Goal: Task Accomplishment & Management: Complete application form

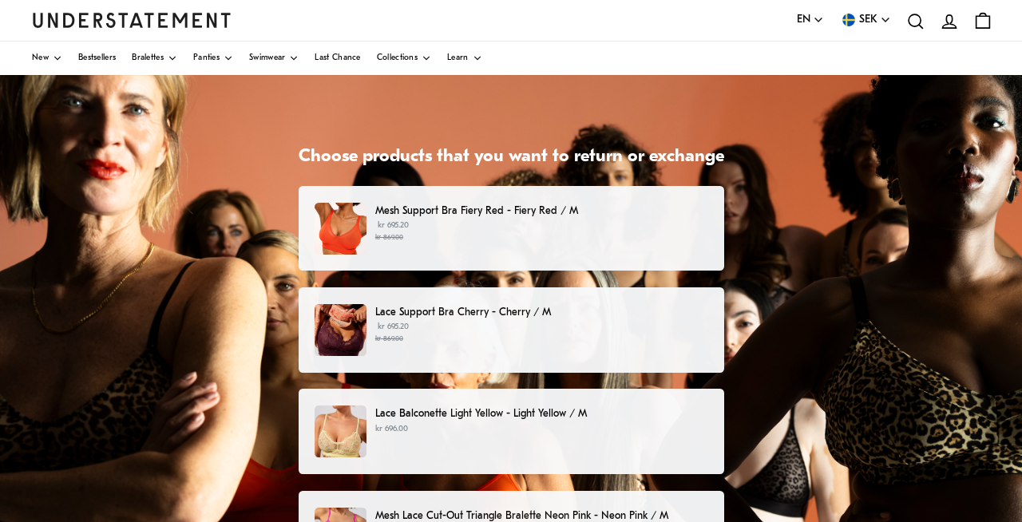
scroll to position [70, 0]
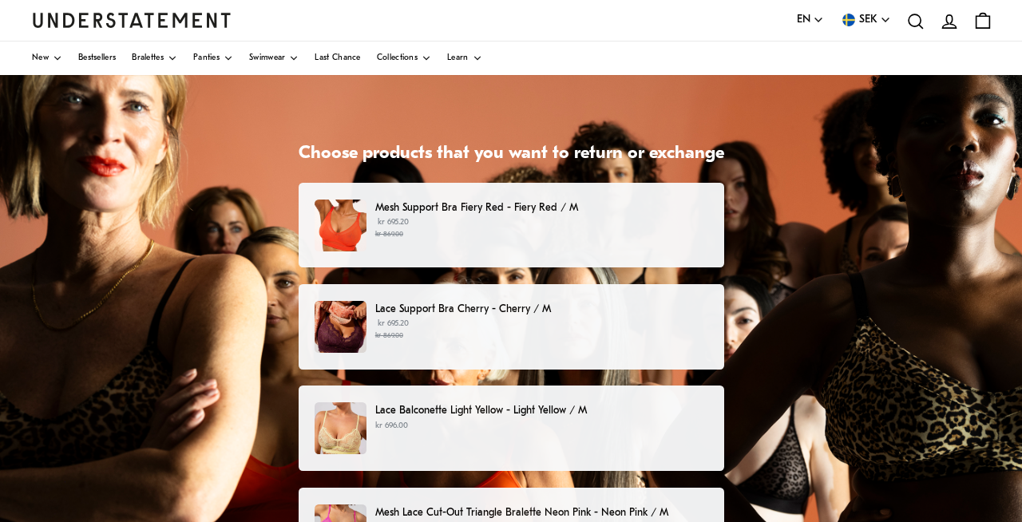
click at [669, 214] on p "Mesh Support Bra Fiery Red - Fiery Red / M" at bounding box center [541, 208] width 332 height 17
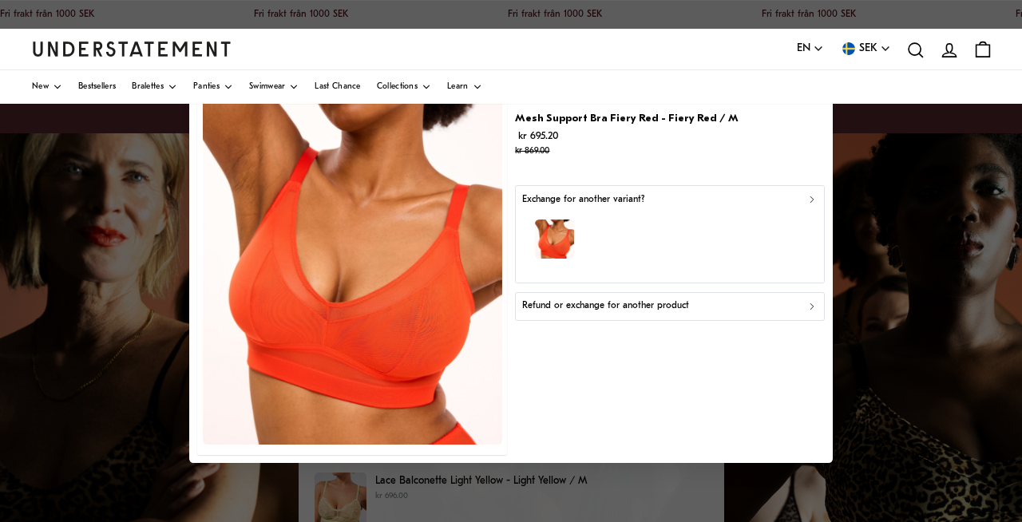
click at [580, 304] on p "Refund or exchange for another product" at bounding box center [605, 306] width 167 height 15
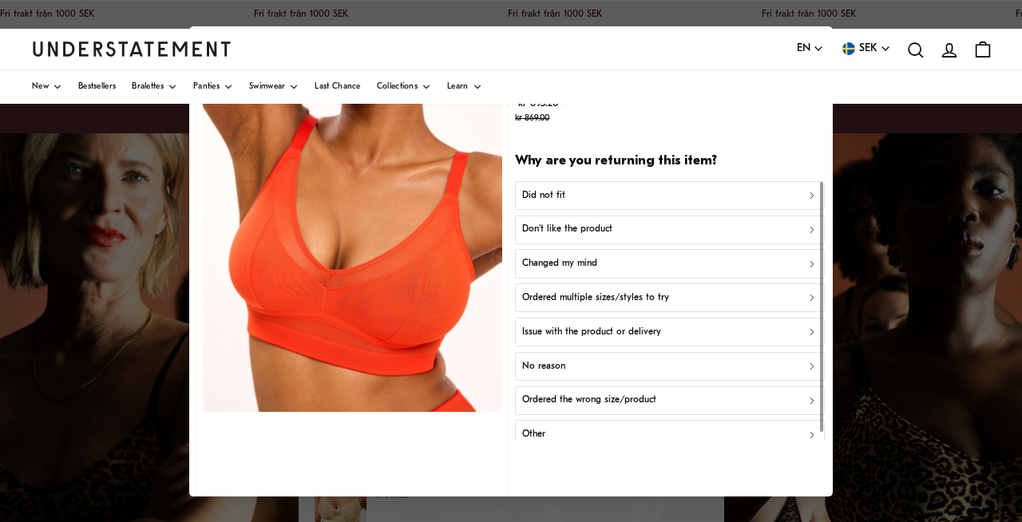
click at [561, 198] on p "Did not fit" at bounding box center [543, 195] width 43 height 15
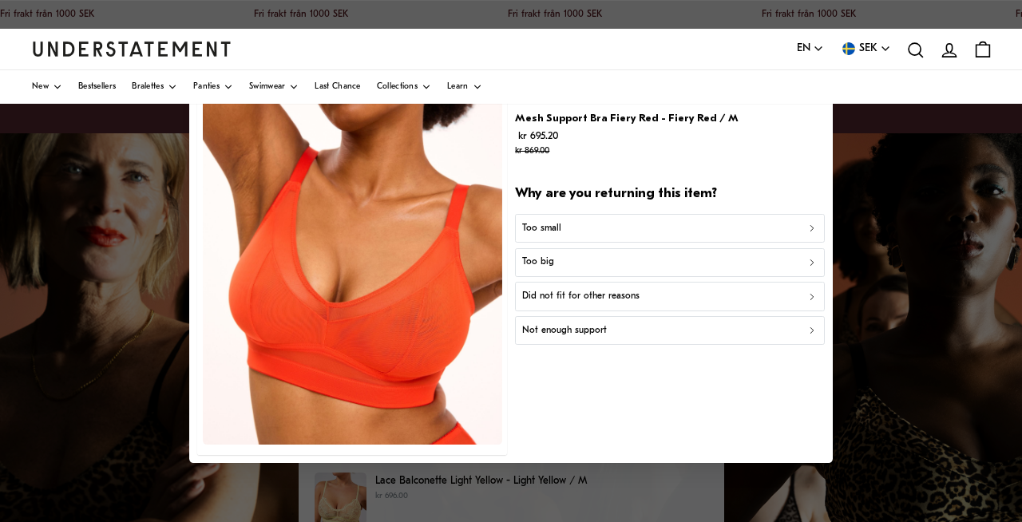
click at [582, 328] on p "Not enough support" at bounding box center [564, 330] width 85 height 15
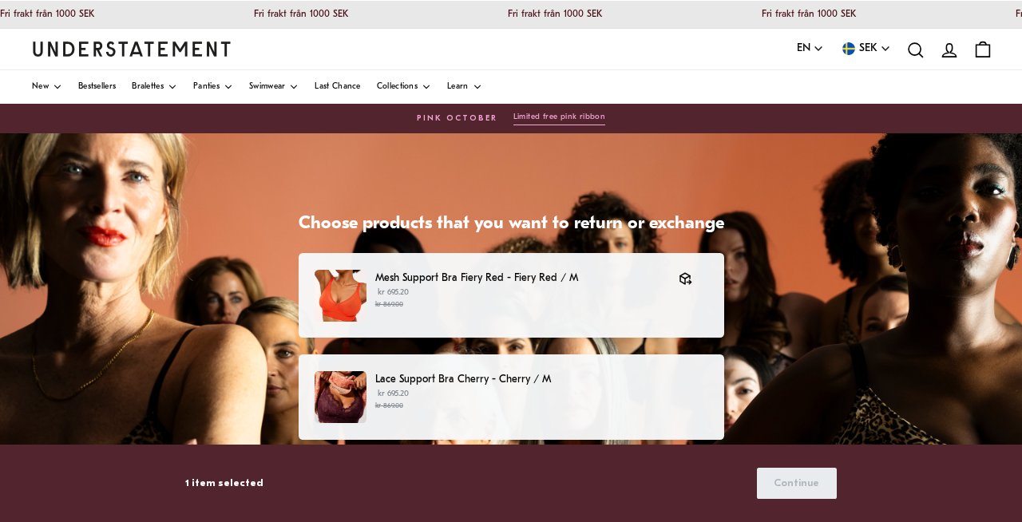
click at [603, 392] on p "kr 695.20 kr 869.00" at bounding box center [541, 400] width 332 height 24
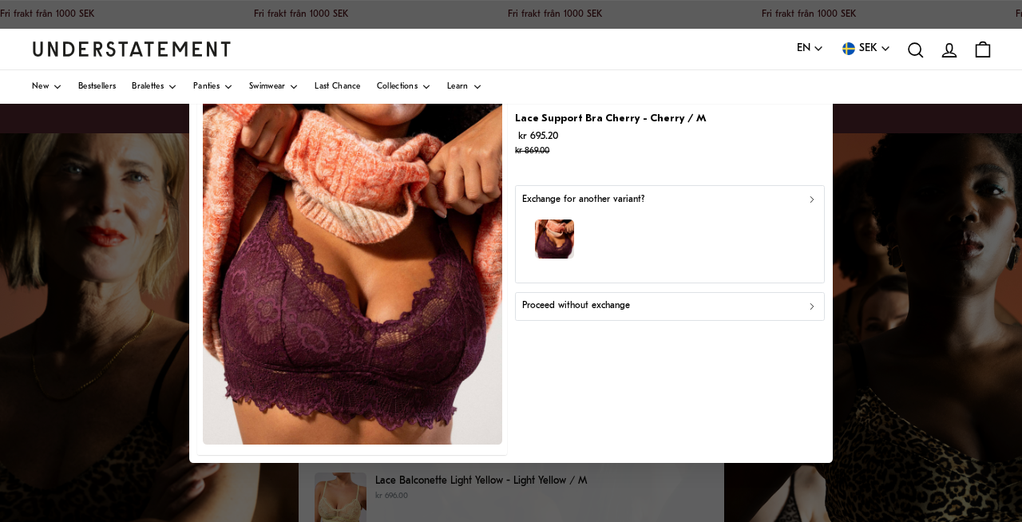
click at [608, 305] on p "Proceed without exchange" at bounding box center [576, 306] width 108 height 15
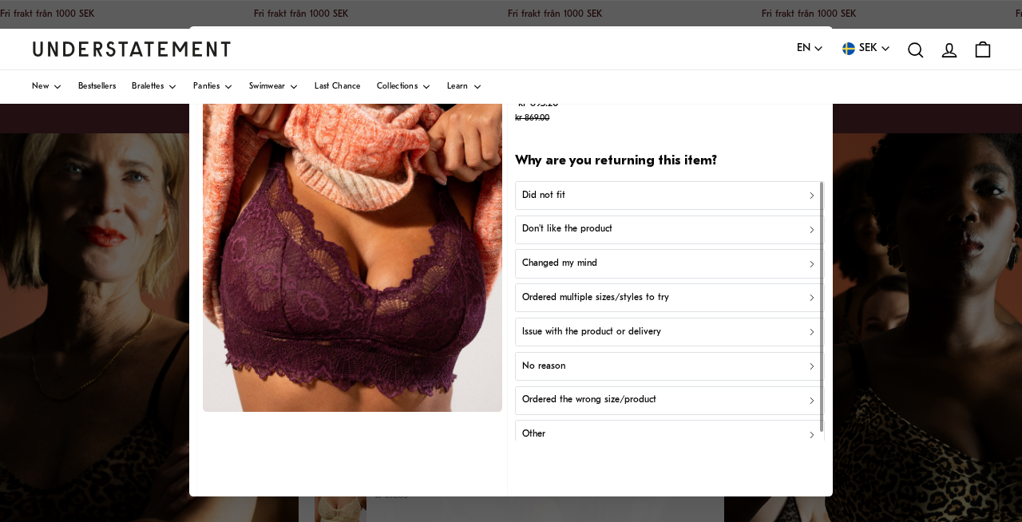
click at [561, 195] on p "Did not fit" at bounding box center [543, 195] width 43 height 15
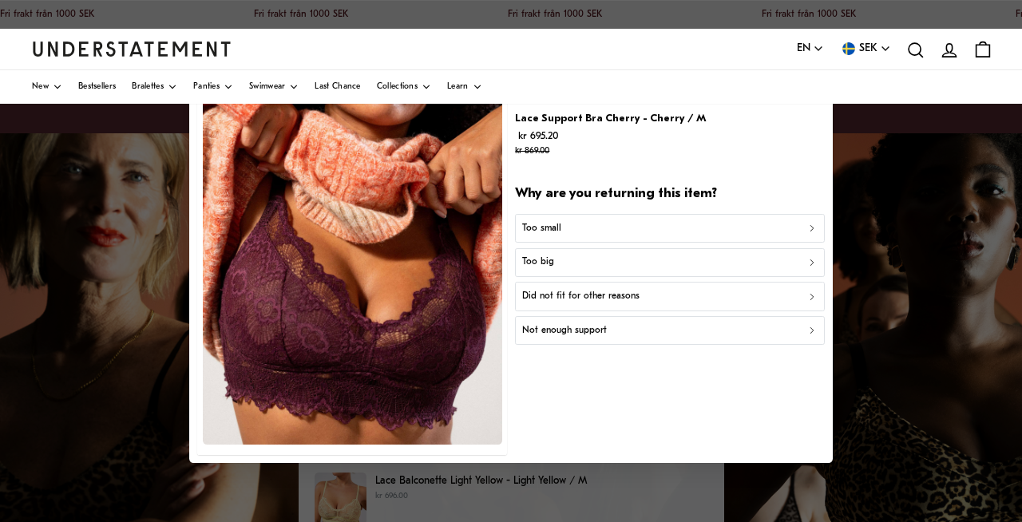
click at [563, 300] on p "Did not fit for other reasons" at bounding box center [580, 296] width 117 height 15
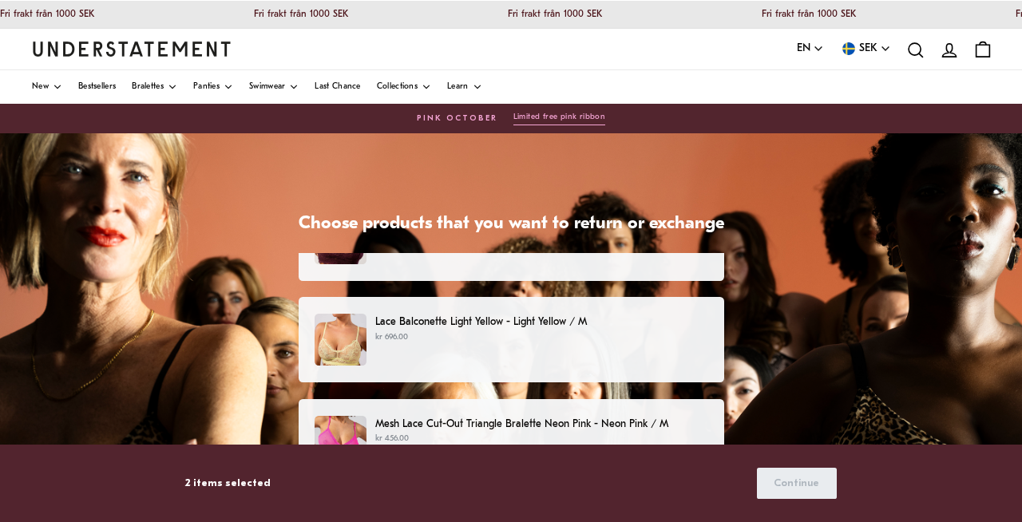
scroll to position [228, 0]
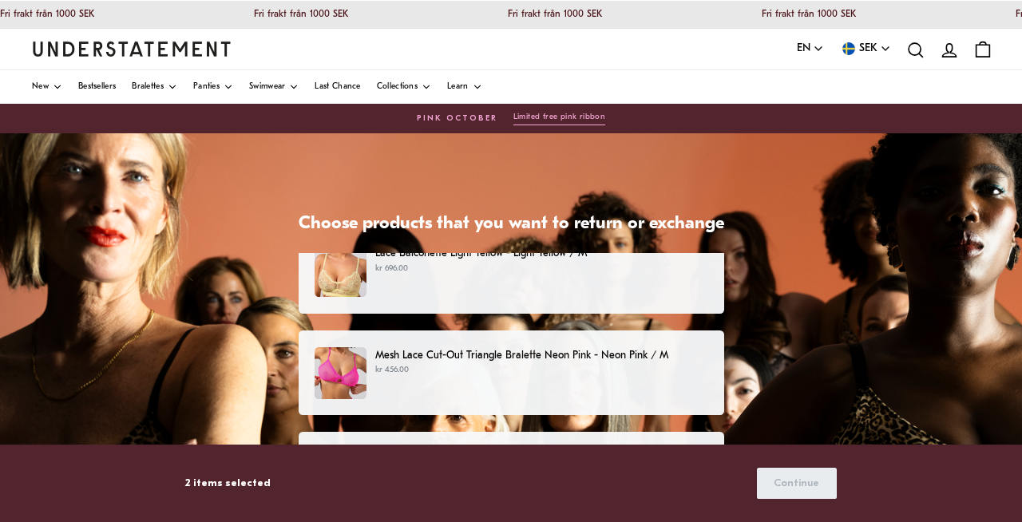
click at [574, 288] on div "Lace Balconette Light Yellow - Light Yellow / M kr 696.00" at bounding box center [511, 271] width 392 height 52
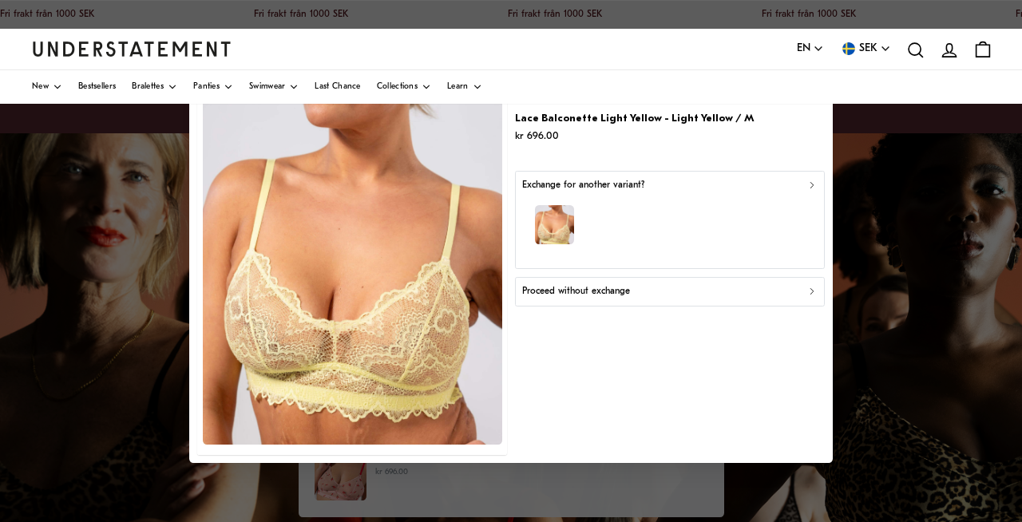
click at [610, 293] on p "Proceed without exchange" at bounding box center [576, 291] width 108 height 15
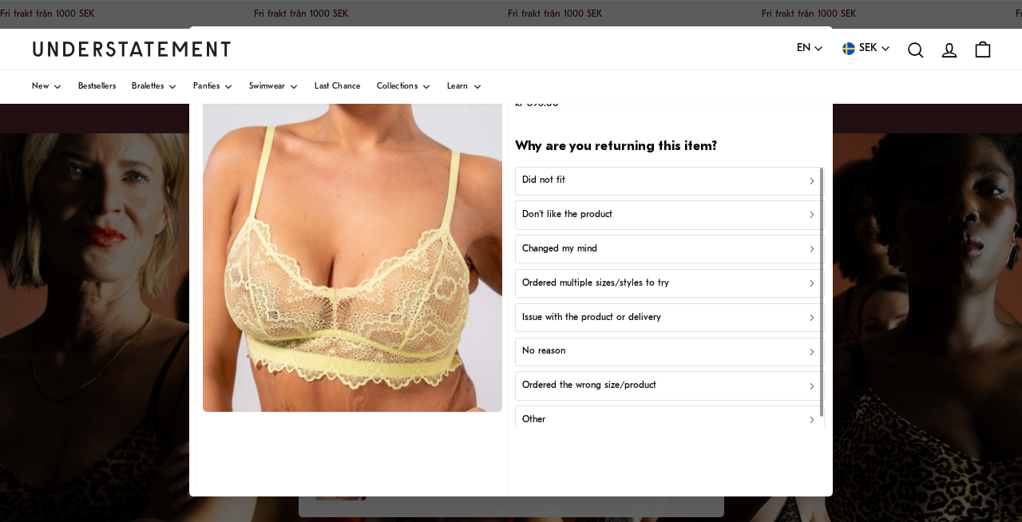
click at [538, 179] on p "Did not fit" at bounding box center [543, 180] width 43 height 15
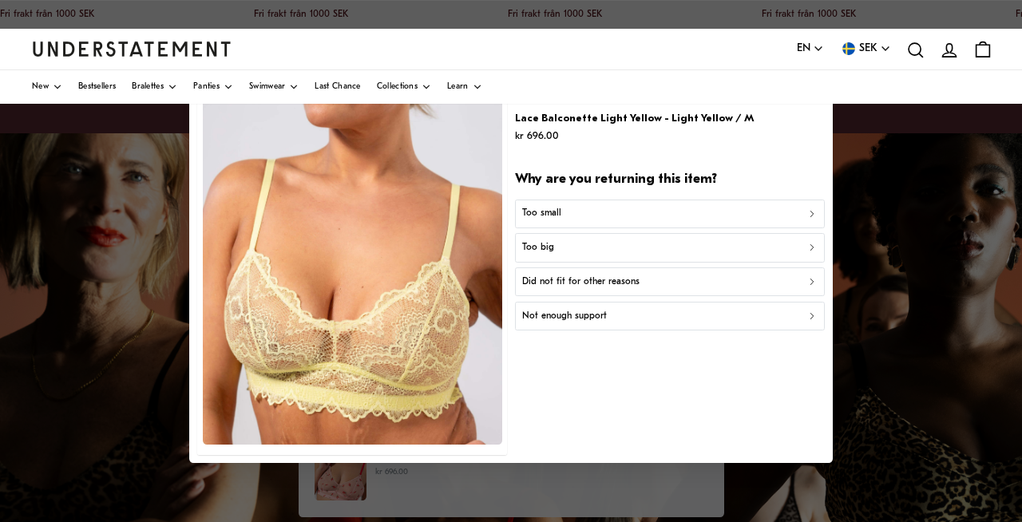
click at [547, 319] on p "Not enough support" at bounding box center [564, 316] width 85 height 15
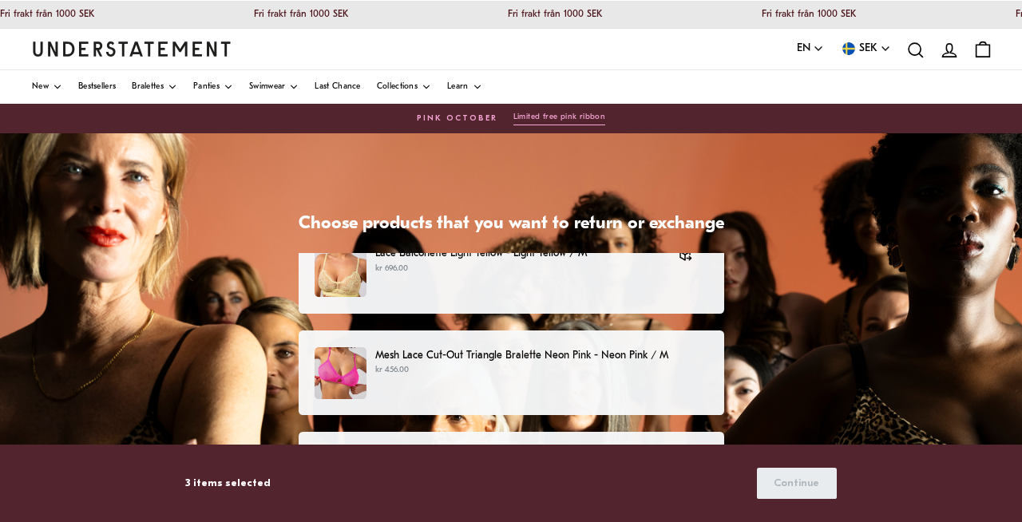
click at [538, 371] on p "kr 456.00" at bounding box center [541, 370] width 332 height 13
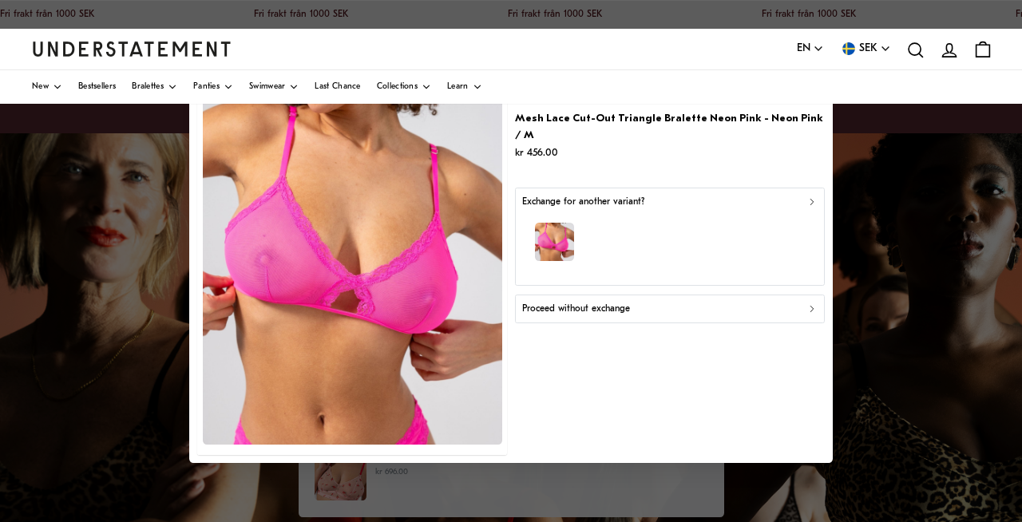
click at [590, 301] on p "Proceed without exchange" at bounding box center [576, 308] width 108 height 15
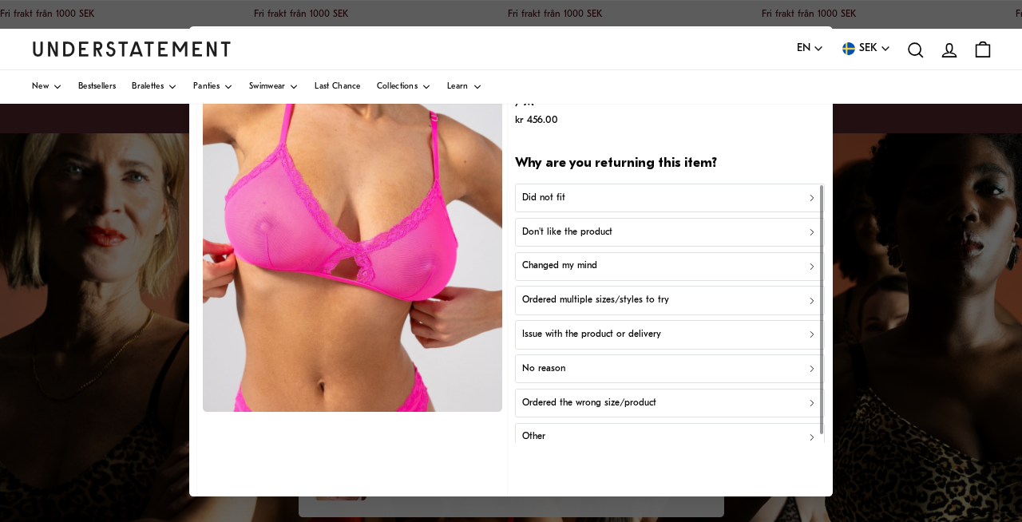
click at [563, 190] on p "Did not fit" at bounding box center [543, 197] width 43 height 15
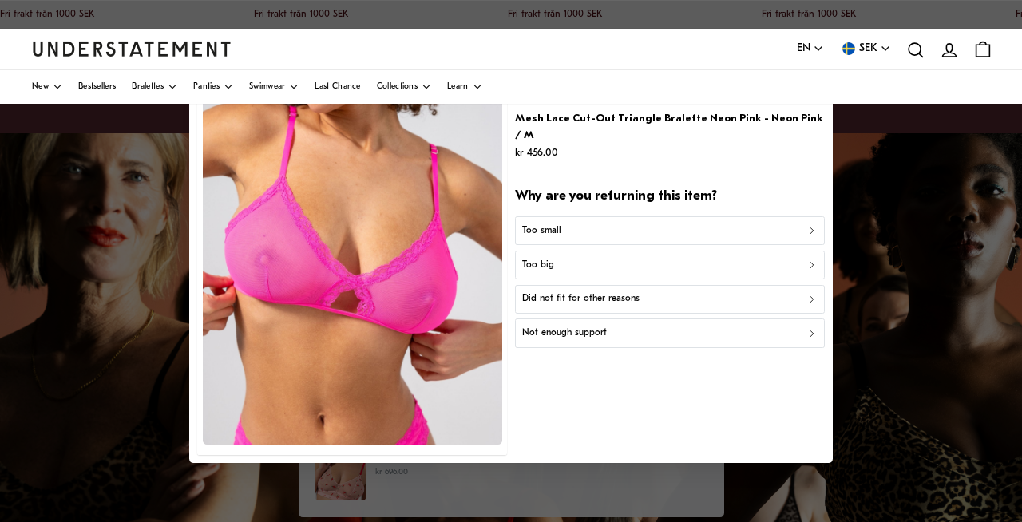
click at [553, 326] on p "Not enough support" at bounding box center [564, 333] width 85 height 15
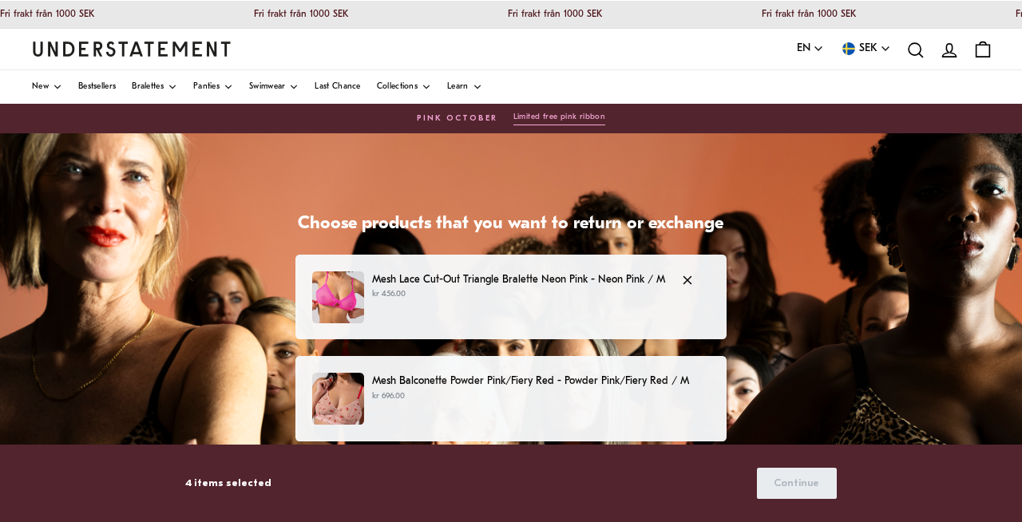
scroll to position [382, 0]
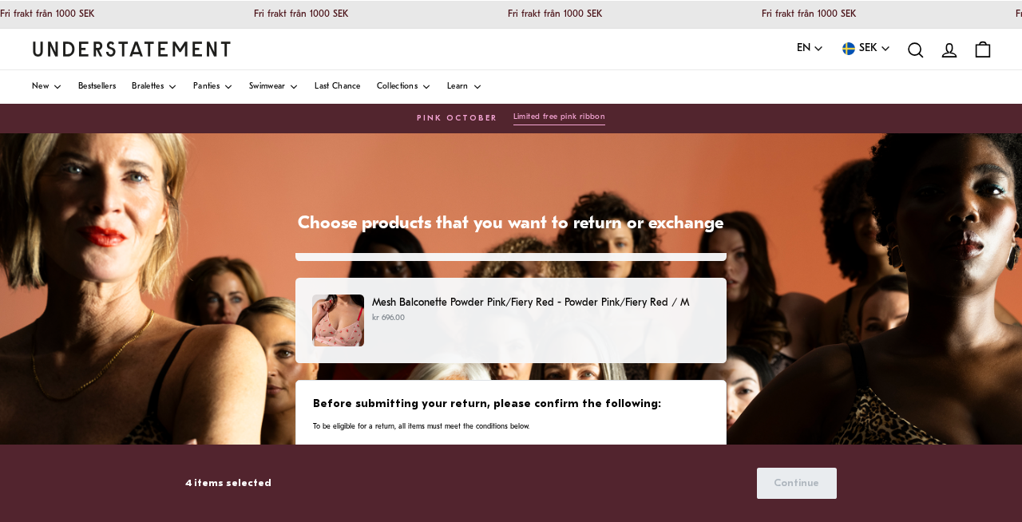
click at [603, 321] on p "kr 696.00" at bounding box center [541, 318] width 338 height 13
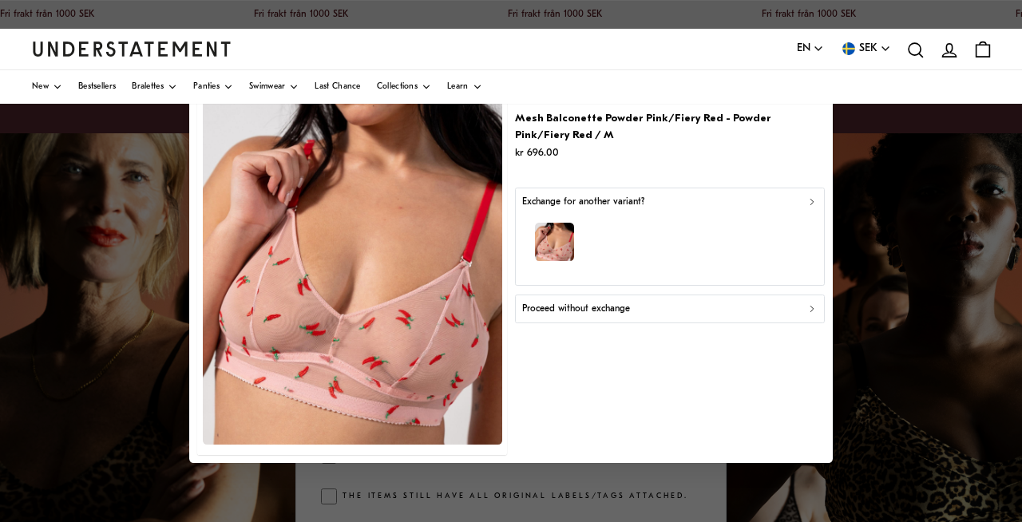
click at [593, 312] on p "Proceed without exchange" at bounding box center [576, 308] width 108 height 15
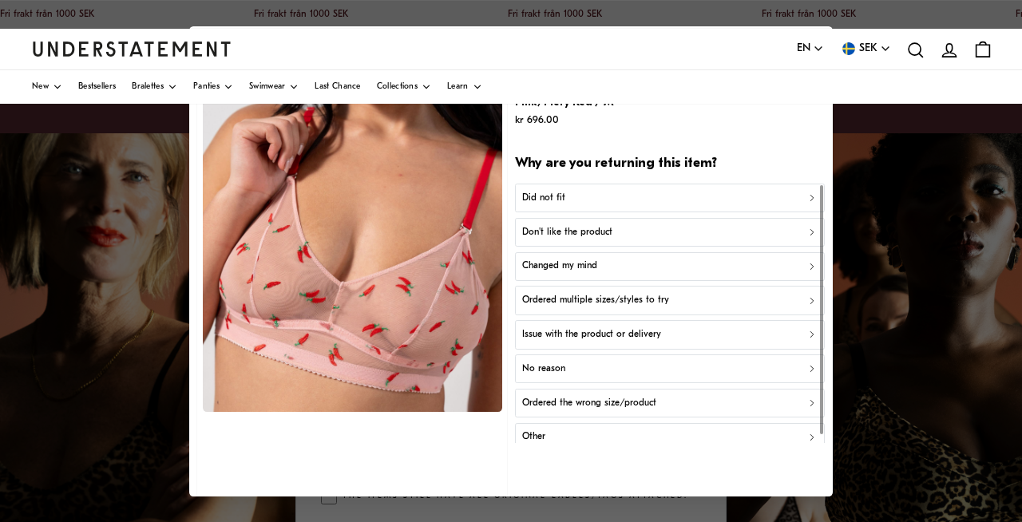
click at [556, 196] on p "Did not fit" at bounding box center [543, 197] width 43 height 15
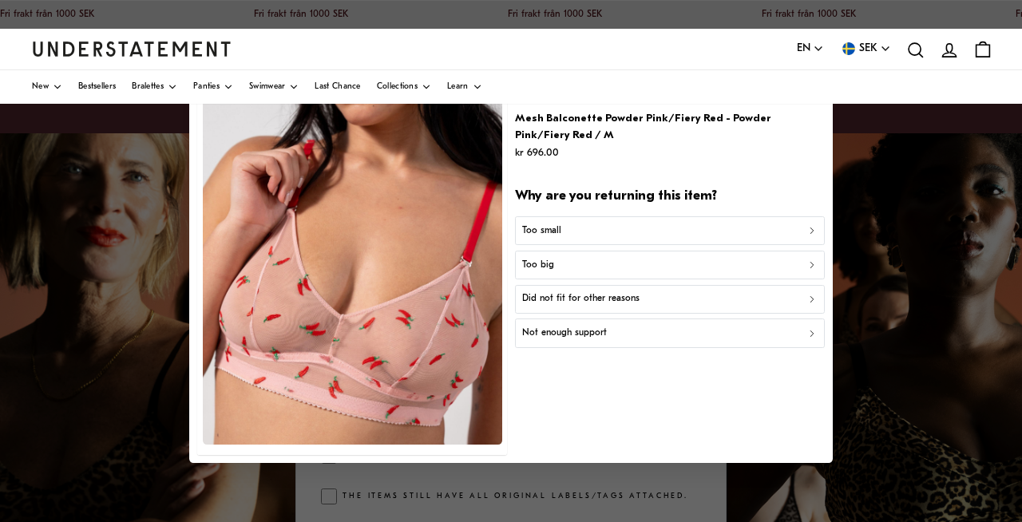
click at [542, 339] on p "Not enough support" at bounding box center [564, 333] width 85 height 15
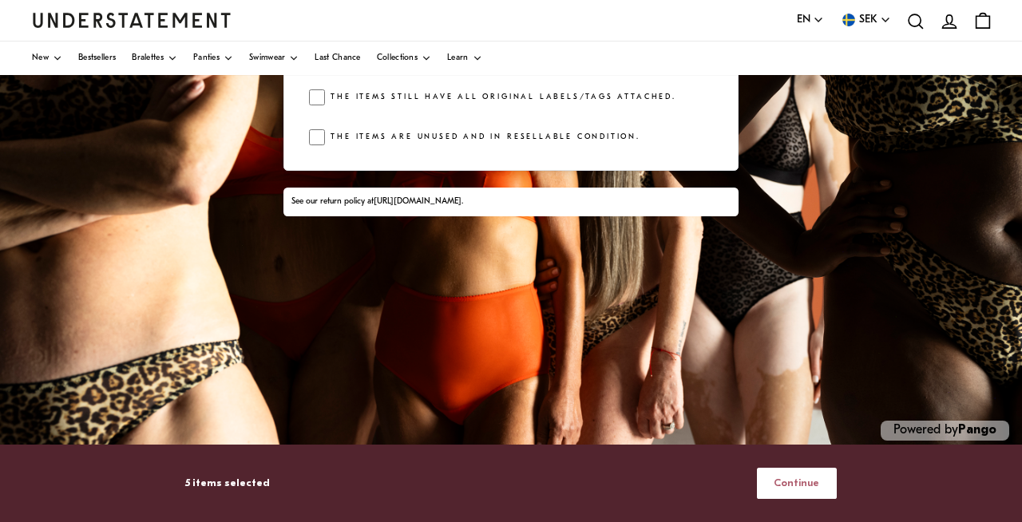
scroll to position [410, 0]
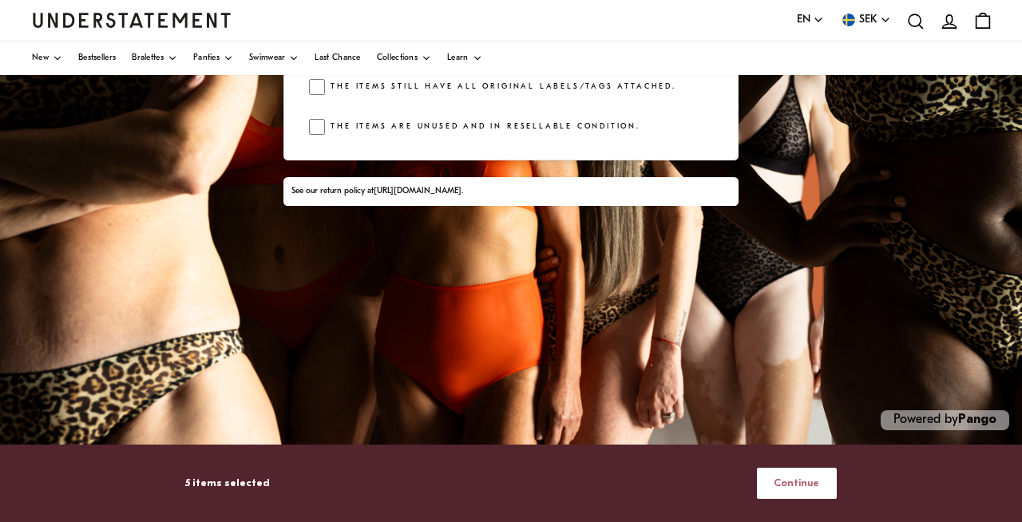
click at [795, 491] on span "Continue" at bounding box center [797, 484] width 46 height 30
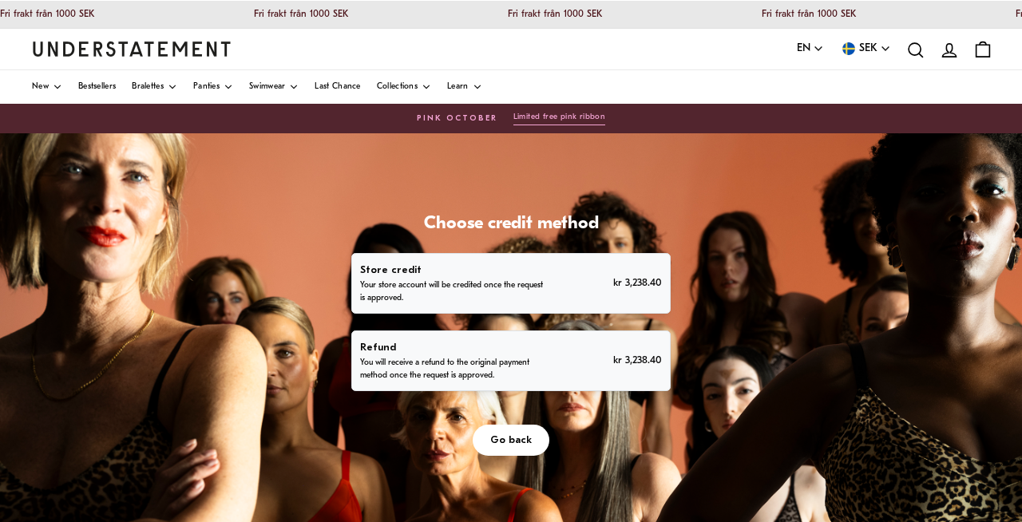
click at [518, 373] on p "You will receive a refund to the original payment method once the request is ap…" at bounding box center [453, 370] width 186 height 26
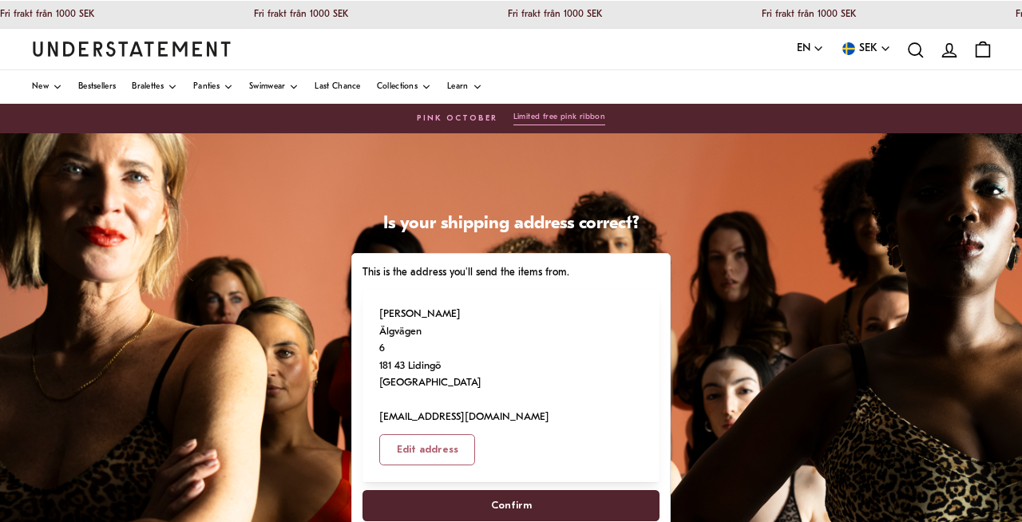
click at [540, 491] on span "Confirm" at bounding box center [511, 506] width 262 height 30
select select "**"
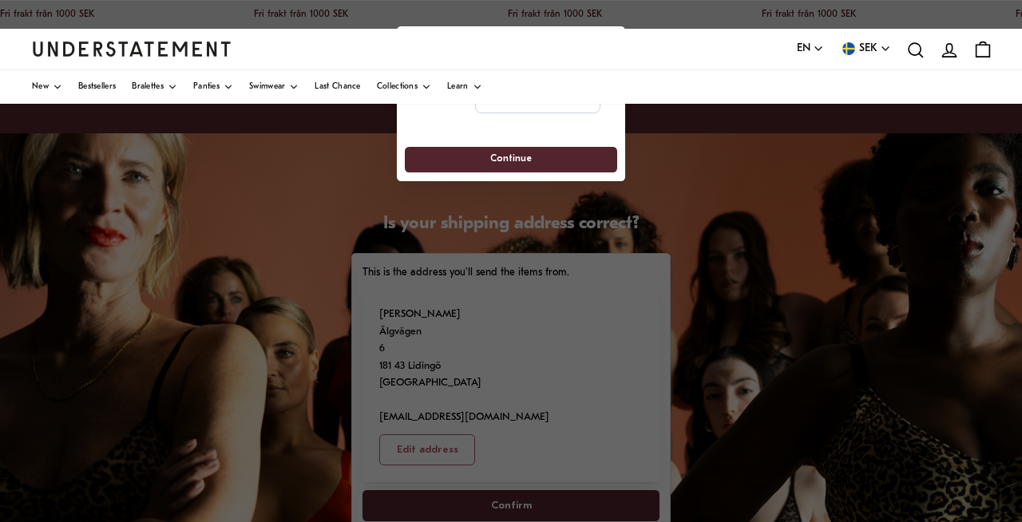
click at [514, 453] on div at bounding box center [511, 261] width 1022 height 522
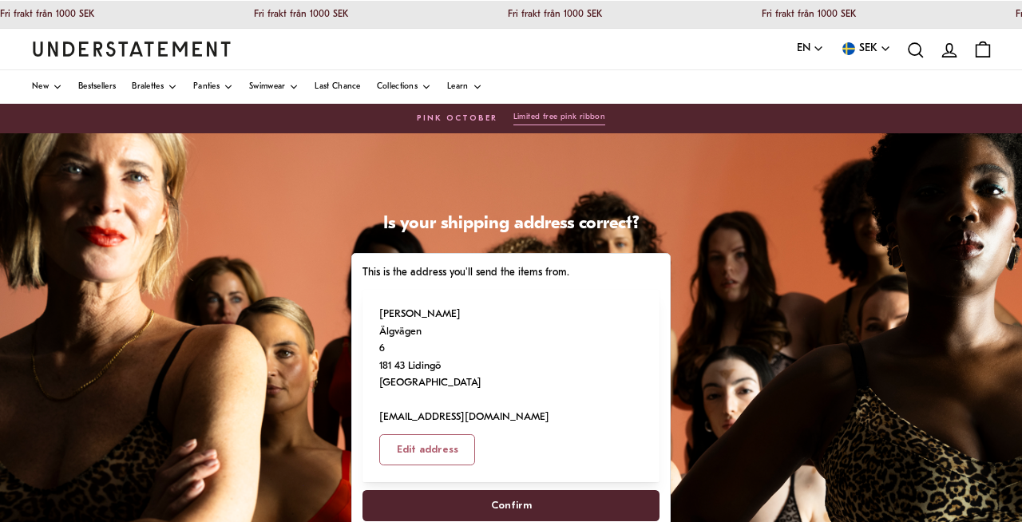
click at [511, 491] on span "Confirm" at bounding box center [511, 506] width 41 height 30
click at [522, 491] on span "Confirm" at bounding box center [511, 506] width 41 height 30
click at [542, 491] on span "Confirm" at bounding box center [511, 506] width 262 height 30
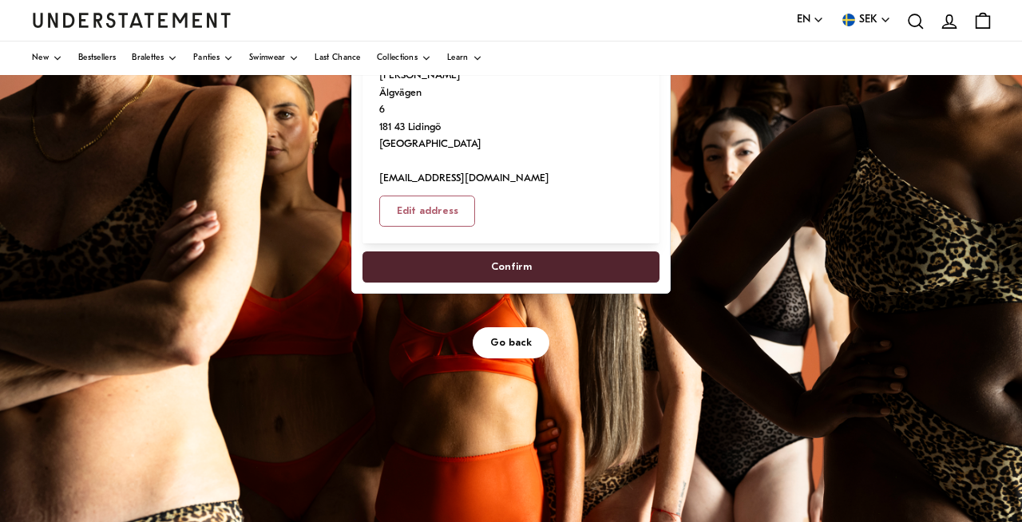
scroll to position [231, 0]
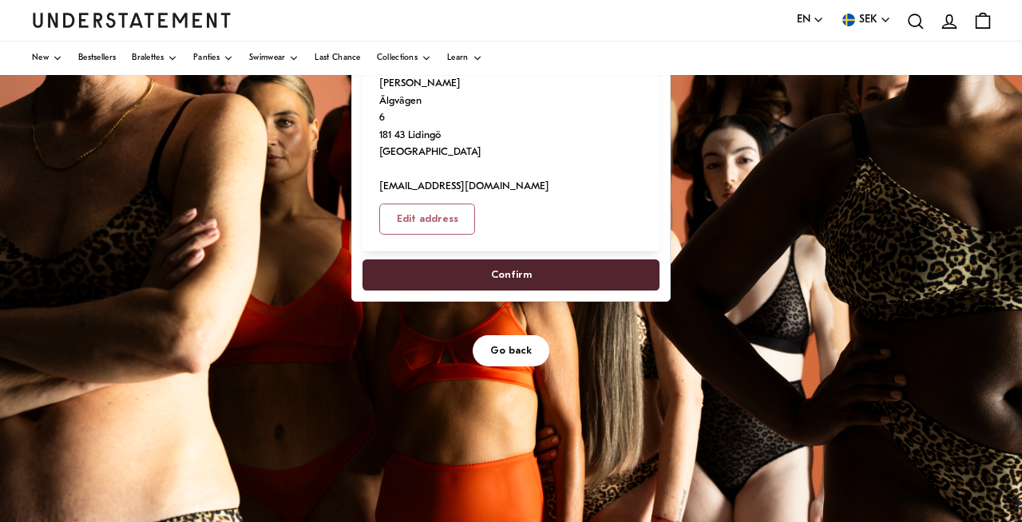
click at [527, 260] on span "Confirm" at bounding box center [511, 275] width 41 height 30
click at [525, 336] on span "Go back" at bounding box center [511, 351] width 42 height 30
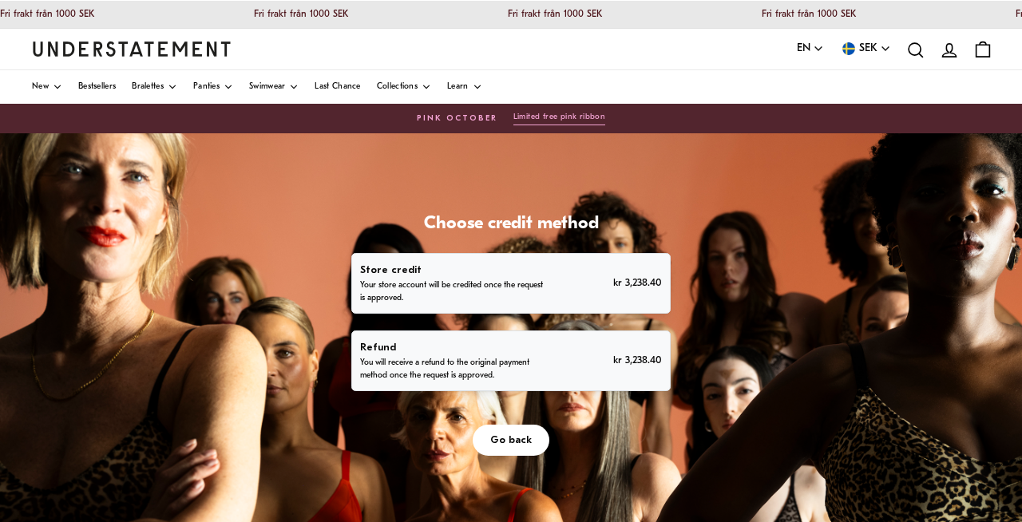
click at [419, 353] on p "Refund" at bounding box center [453, 347] width 186 height 17
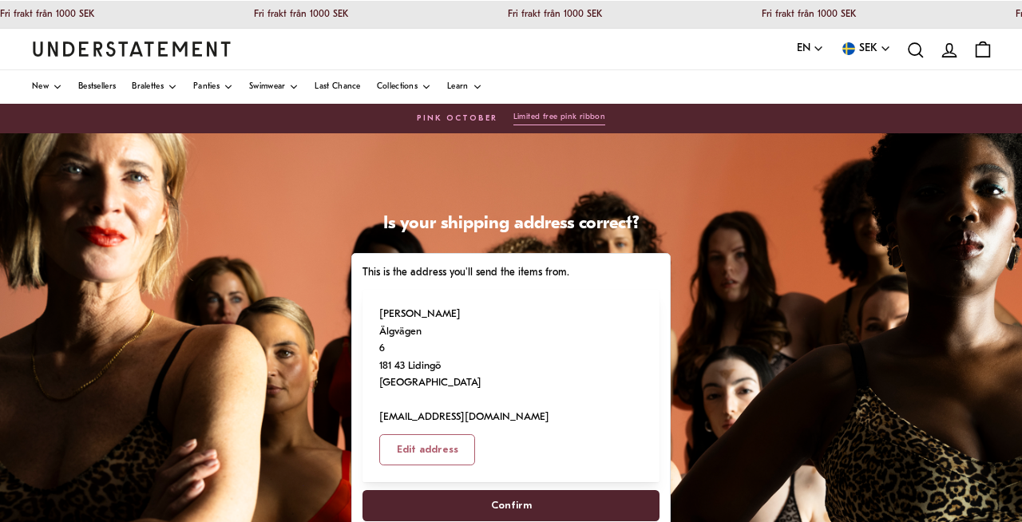
click at [510, 491] on span "Confirm" at bounding box center [511, 506] width 41 height 30
select select "**"
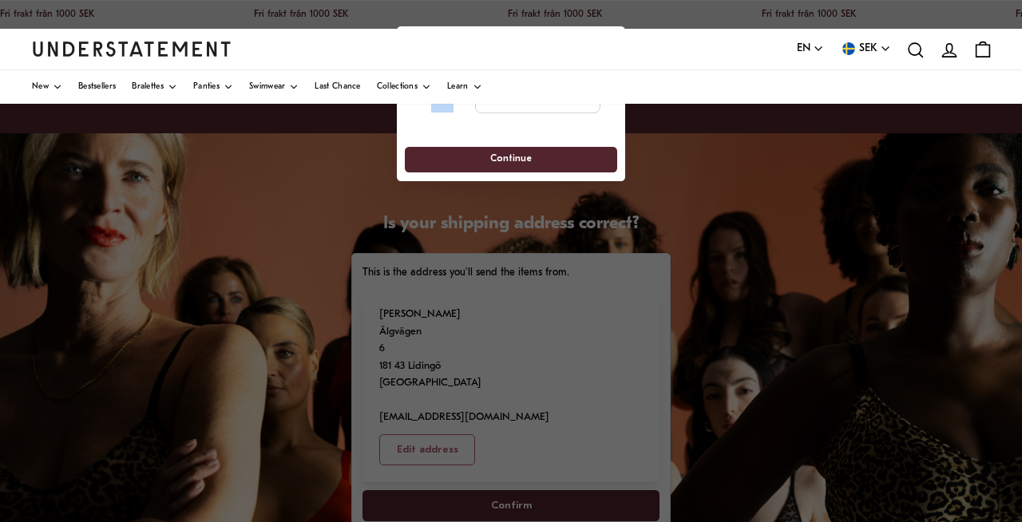
drag, startPoint x: 454, startPoint y: 119, endPoint x: 461, endPoint y: 174, distance: 55.6
click at [461, 175] on div "**********" at bounding box center [511, 120] width 228 height 119
click at [463, 130] on div "**********" at bounding box center [511, 120] width 228 height 119
click at [486, 163] on div "**********" at bounding box center [511, 120] width 228 height 119
click at [684, 297] on div at bounding box center [511, 261] width 1022 height 522
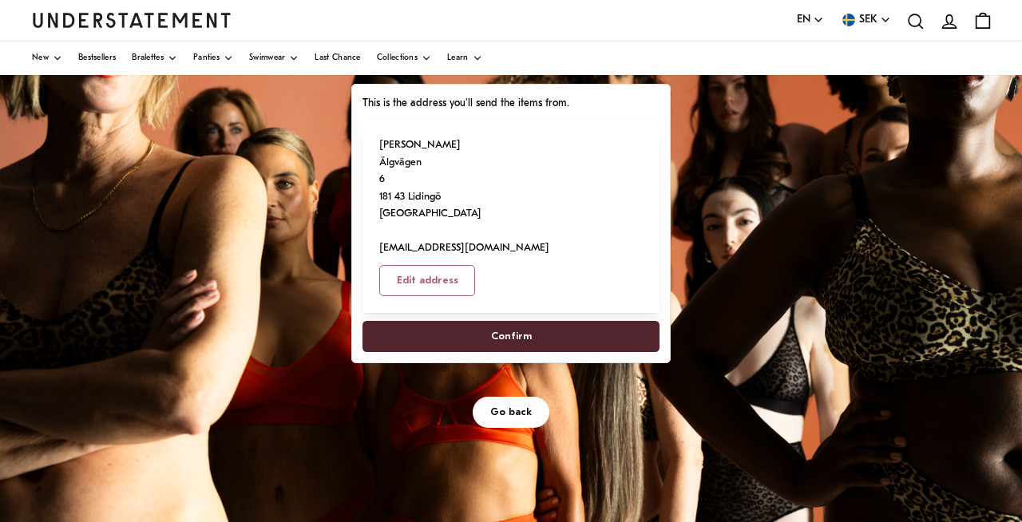
scroll to position [170, 0]
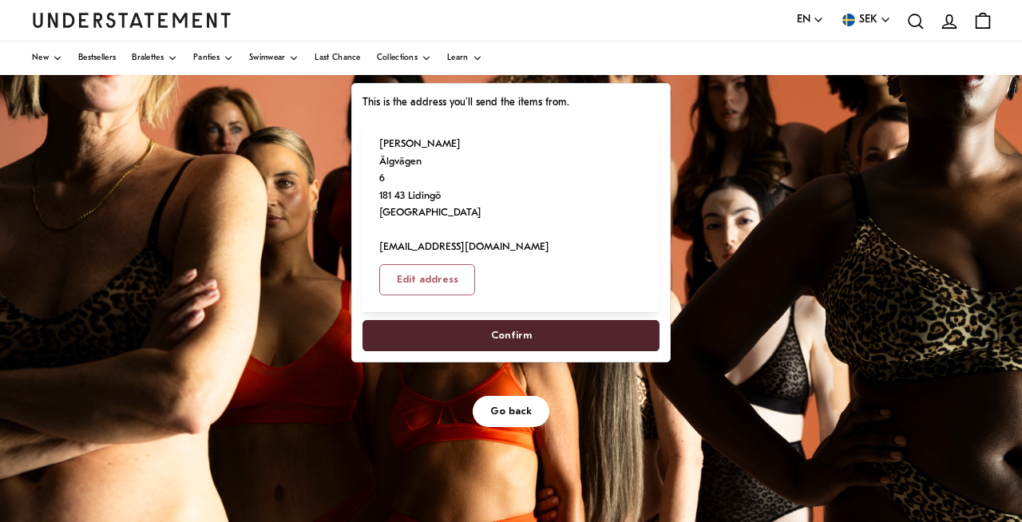
click at [481, 321] on span "Confirm" at bounding box center [511, 336] width 262 height 30
click at [518, 397] on span "Go back" at bounding box center [511, 412] width 42 height 30
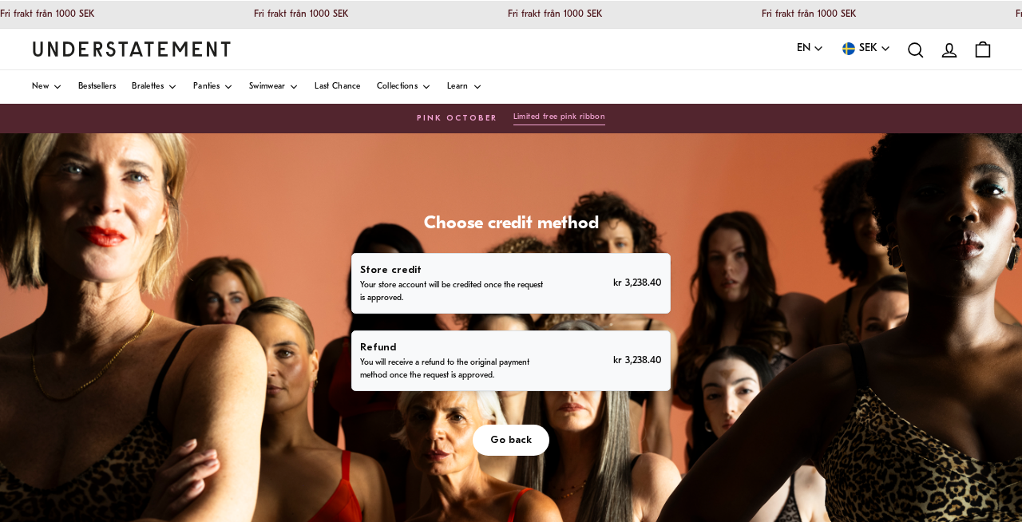
click at [518, 368] on p "You will receive a refund to the original payment method once the request is ap…" at bounding box center [453, 370] width 186 height 26
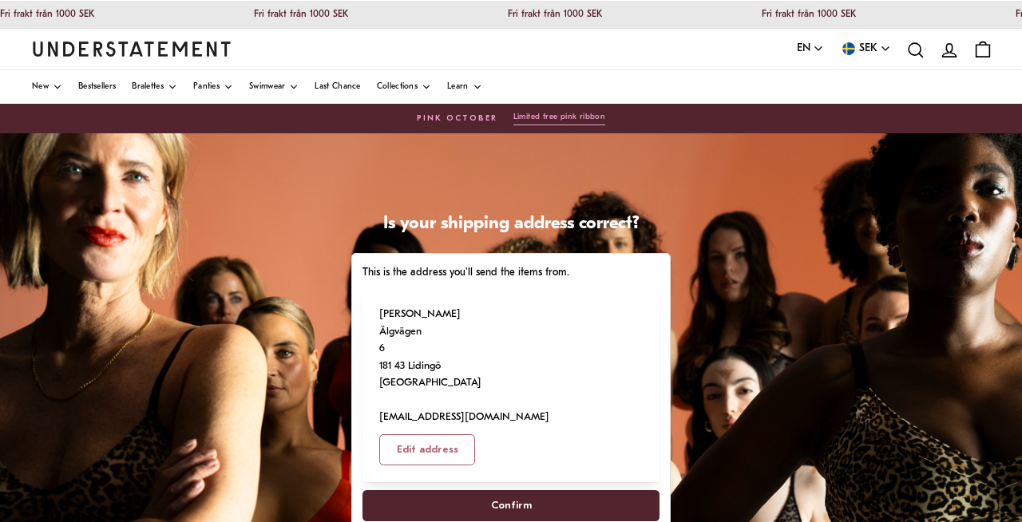
click at [522, 491] on span "Confirm" at bounding box center [511, 506] width 41 height 30
select select "**"
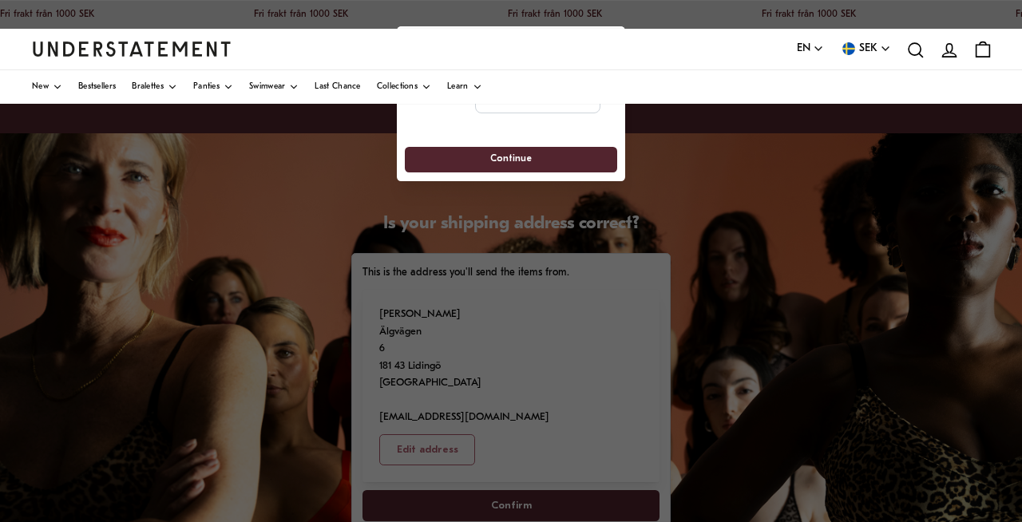
click at [514, 468] on div at bounding box center [511, 261] width 1022 height 522
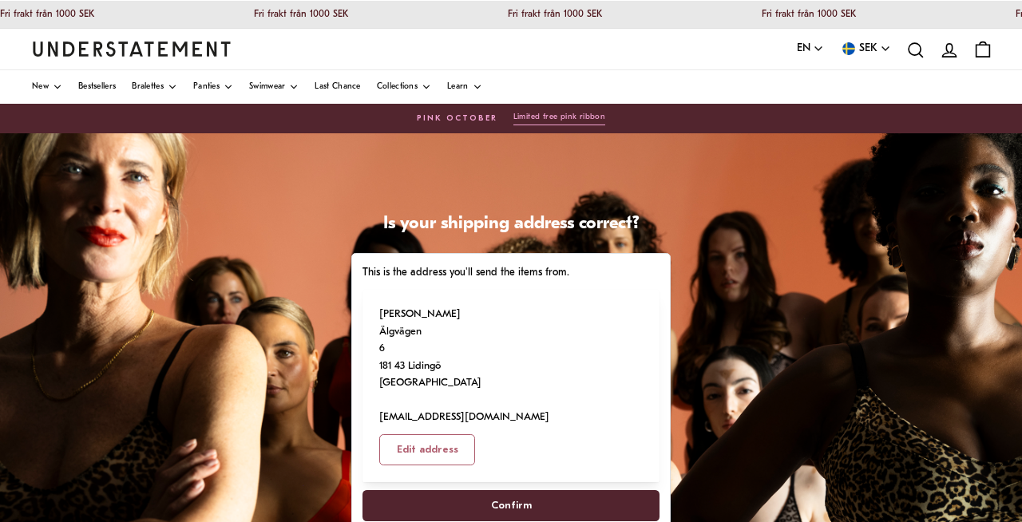
click at [463, 491] on span "Confirm" at bounding box center [511, 506] width 262 height 30
click at [502, 491] on span "Confirm" at bounding box center [511, 506] width 41 height 30
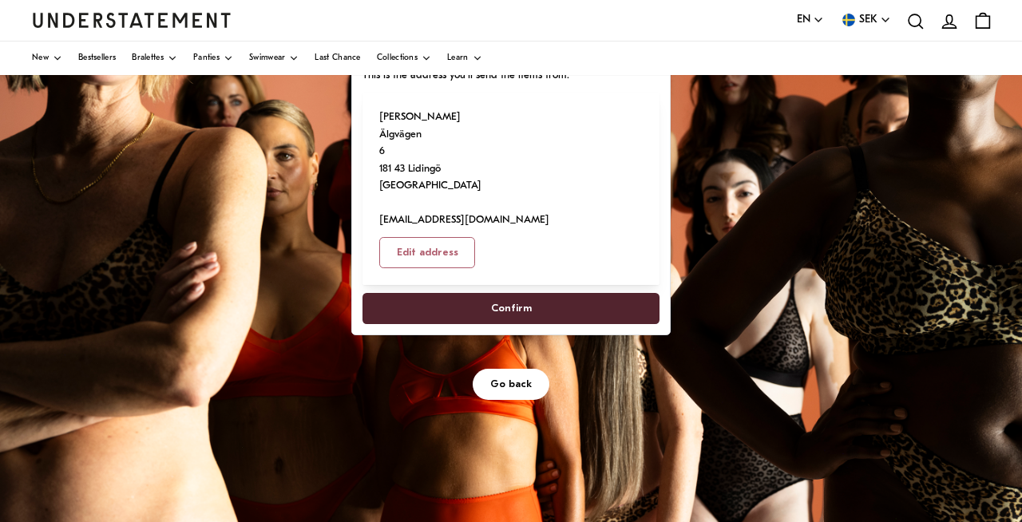
scroll to position [196, 0]
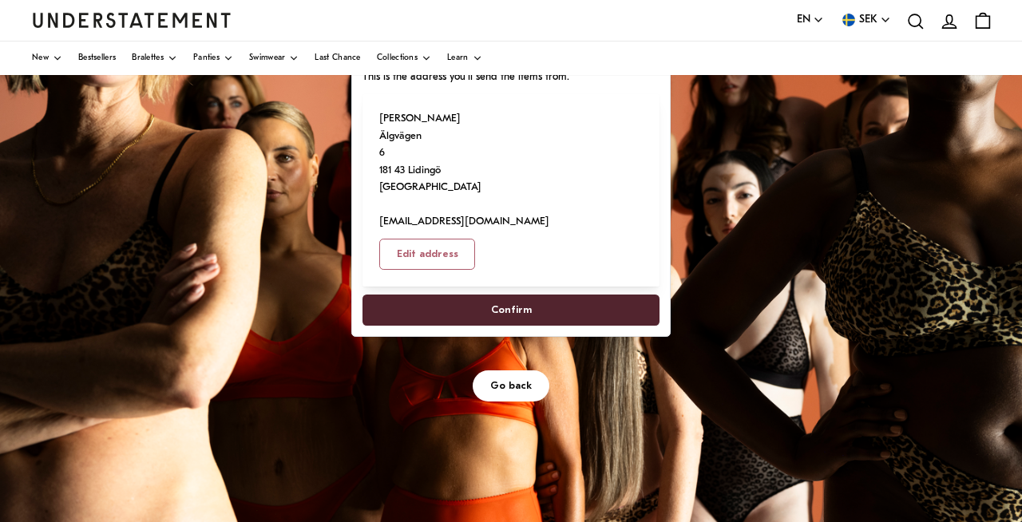
click at [508, 371] on span "Go back" at bounding box center [511, 386] width 42 height 30
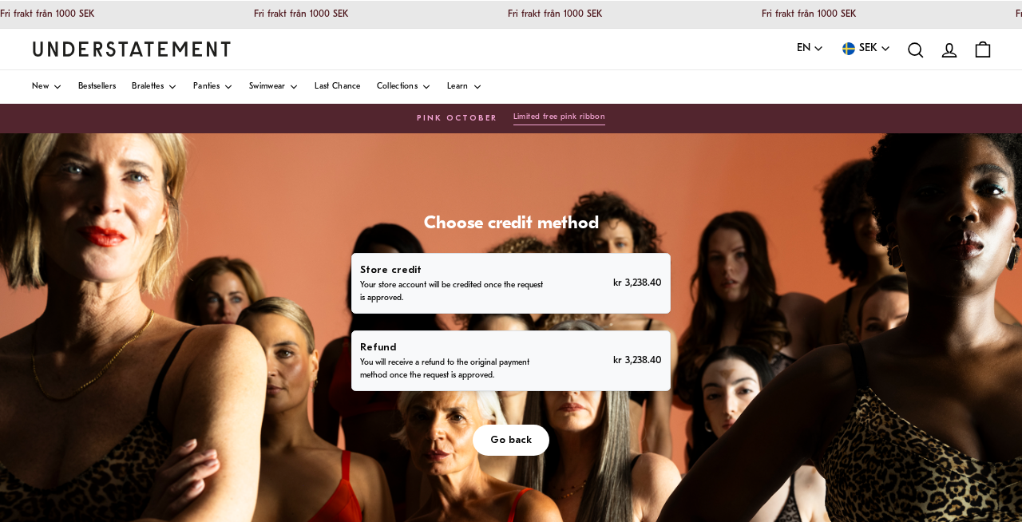
click at [508, 336] on div "Refund You will receive a refund to the original payment method once the reques…" at bounding box center [510, 361] width 319 height 61
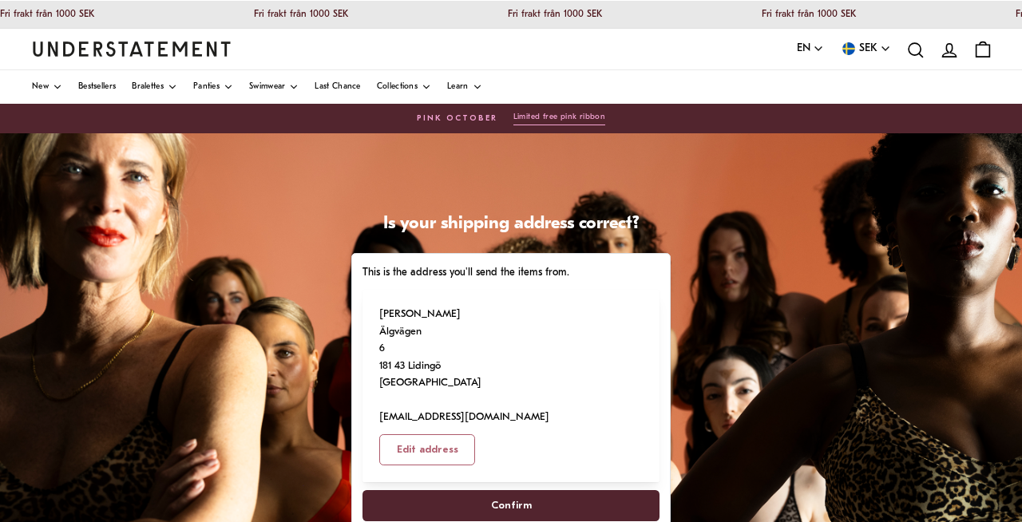
click at [490, 491] on span "Confirm" at bounding box center [511, 506] width 262 height 30
select select "**"
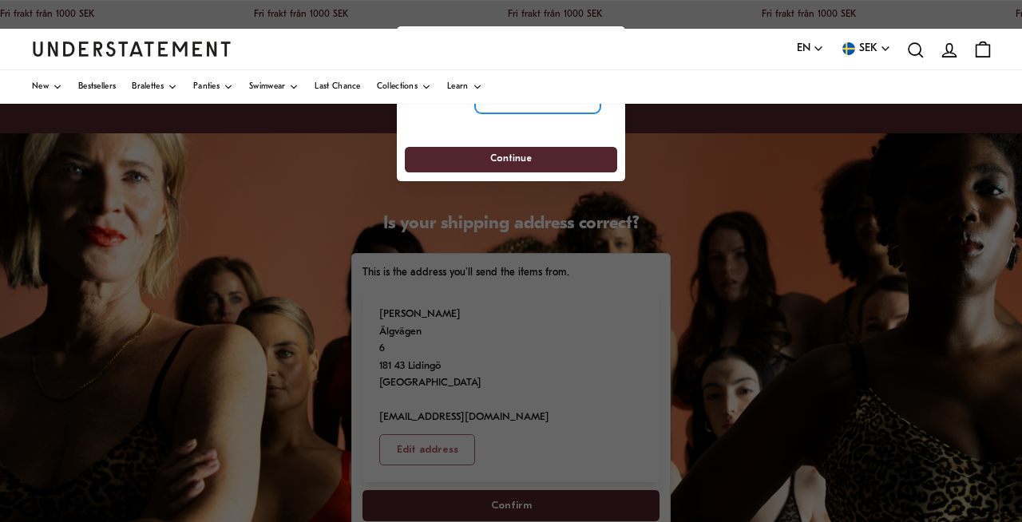
click at [503, 109] on input "tel" at bounding box center [537, 95] width 125 height 35
type input "**********"
click at [549, 158] on span "Continue" at bounding box center [510, 160] width 183 height 25
click at [519, 160] on span "Continue" at bounding box center [511, 160] width 42 height 25
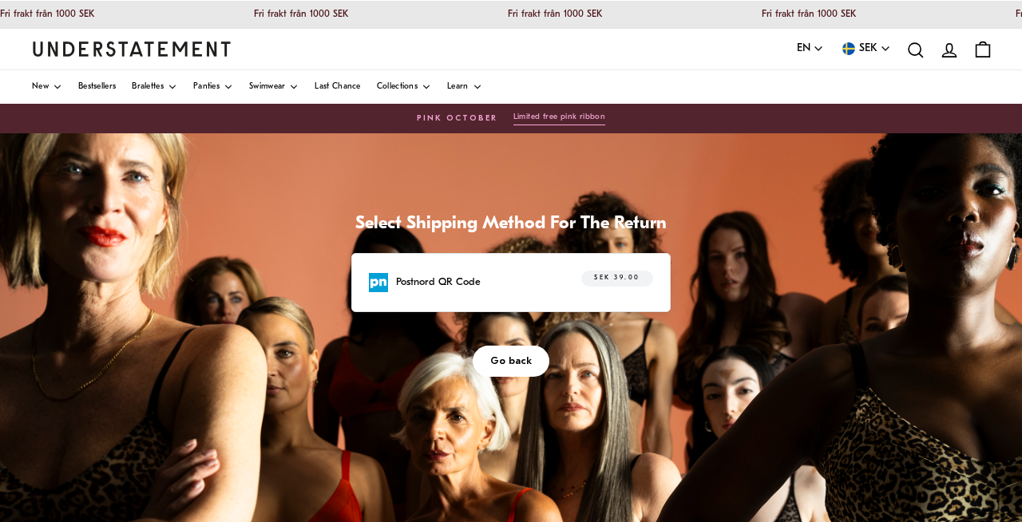
click at [569, 284] on div "SEK 39.00" at bounding box center [608, 283] width 91 height 25
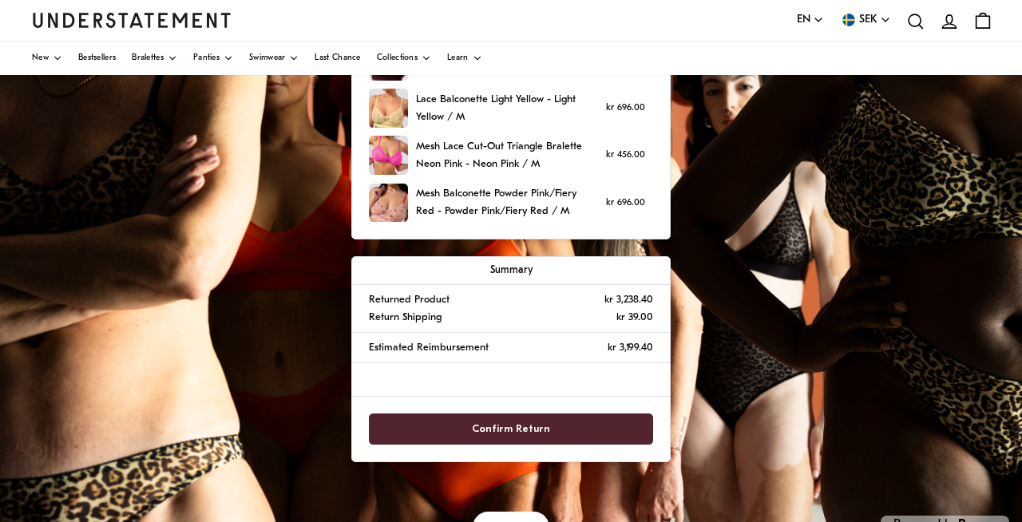
scroll to position [393, 0]
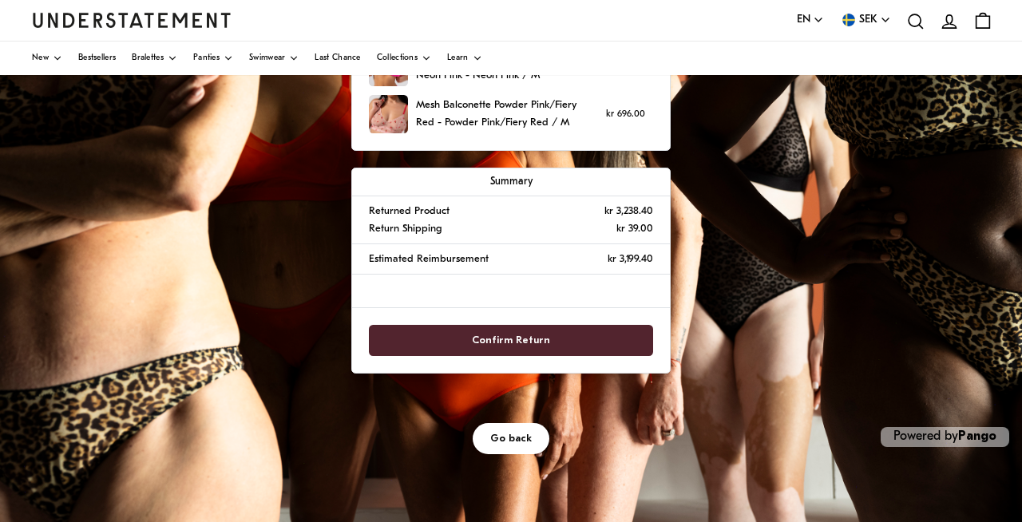
click at [529, 339] on span "Confirm Return" at bounding box center [511, 341] width 78 height 30
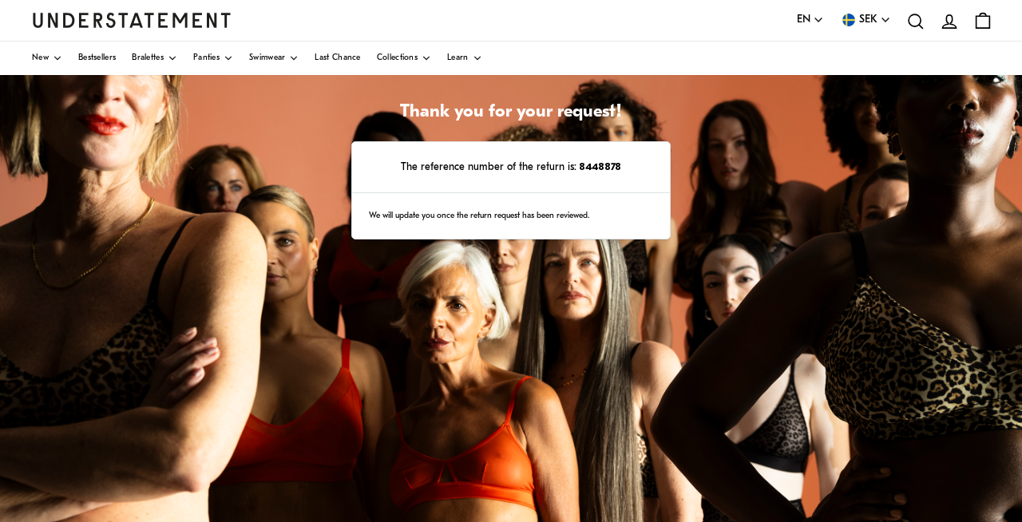
scroll to position [113, 0]
